Goal: Task Accomplishment & Management: Manage account settings

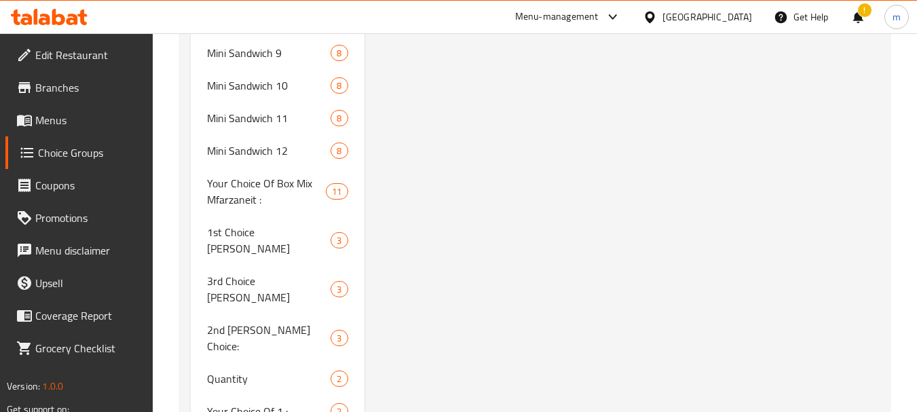
scroll to position [901, 0]
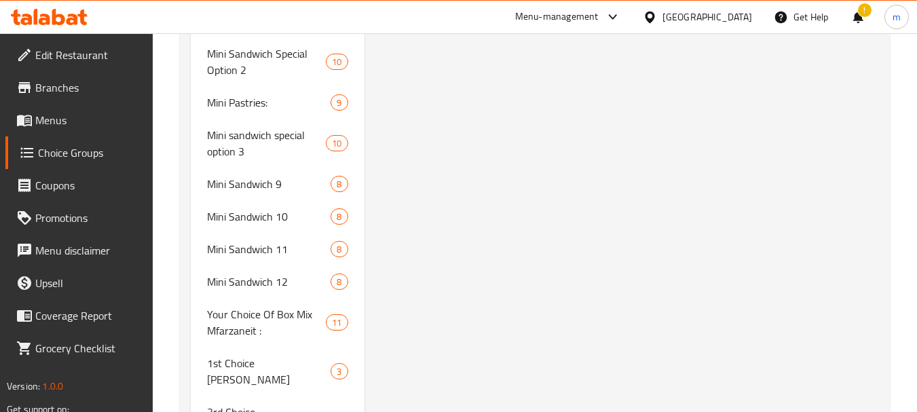
click at [91, 52] on span "Edit Restaurant" at bounding box center [88, 55] width 107 height 16
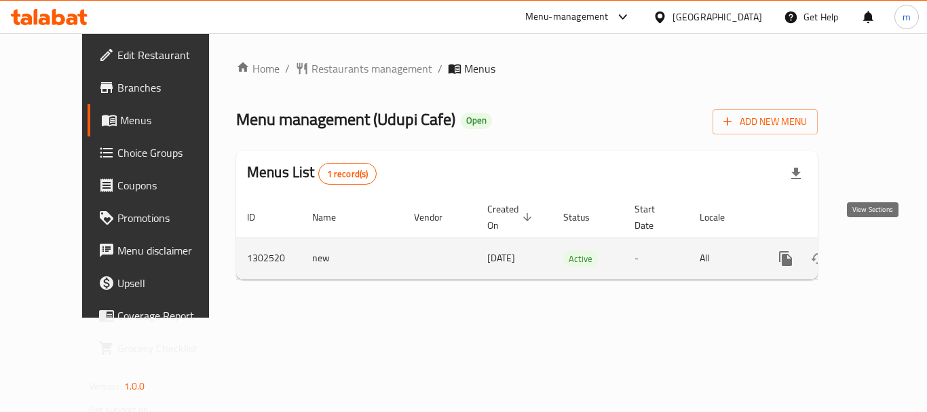
click at [875, 250] on icon "enhanced table" at bounding box center [883, 258] width 16 height 16
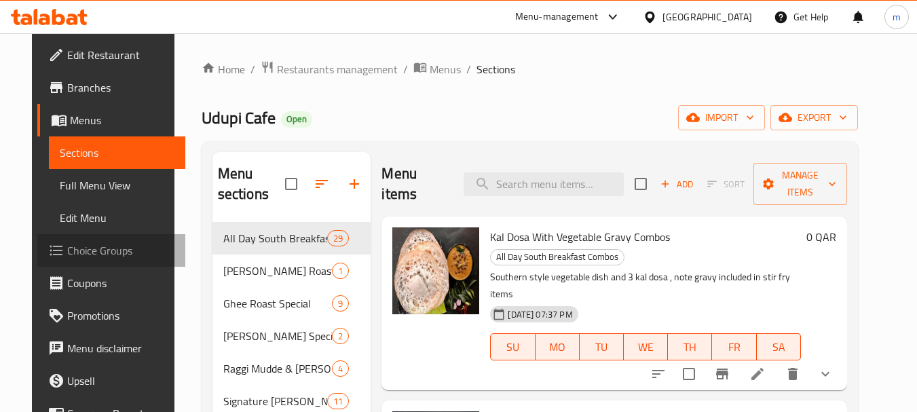
click at [85, 253] on span "Choice Groups" at bounding box center [120, 250] width 107 height 16
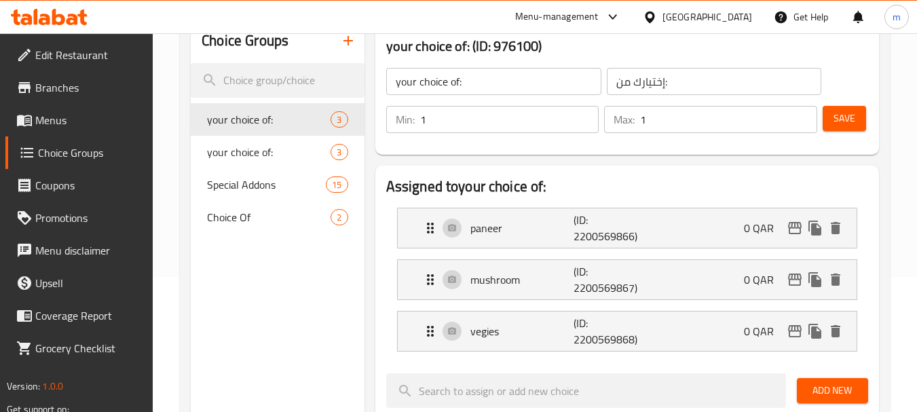
scroll to position [136, 0]
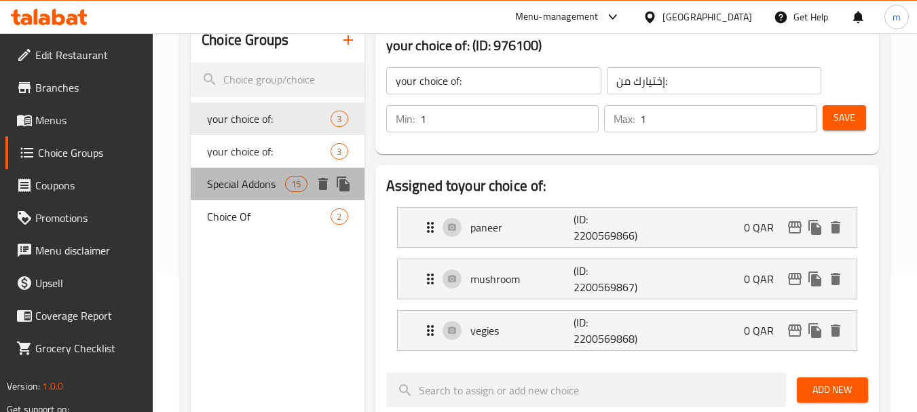
click at [284, 185] on span "Special Addons" at bounding box center [246, 184] width 78 height 16
type input "Special Addons"
type input "إضافات خاصة"
type input "0"
type input "11"
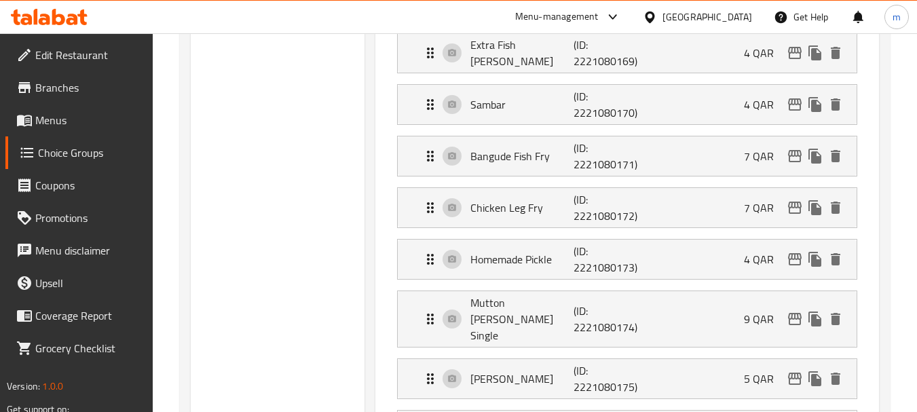
scroll to position [679, 0]
